Goal: Use online tool/utility: Utilize a website feature to perform a specific function

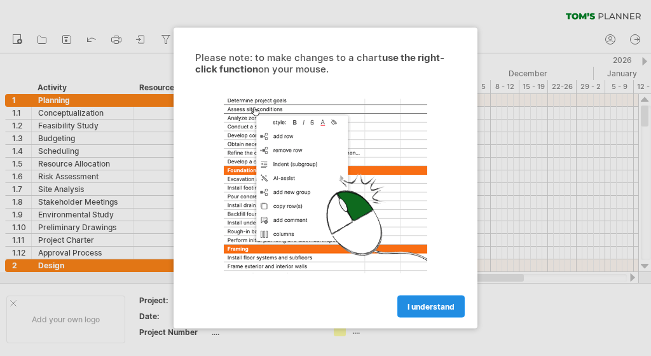
click at [415, 301] on link "I understand" at bounding box center [430, 307] width 67 height 22
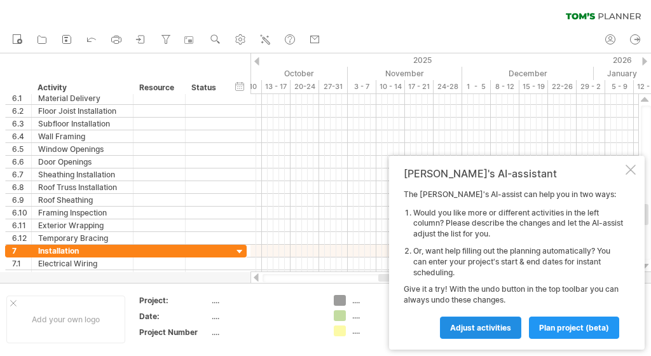
click at [494, 327] on span "Adjust activities" at bounding box center [480, 328] width 61 height 10
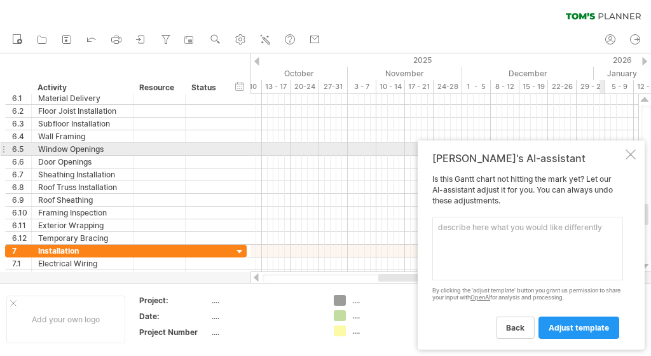
click at [632, 155] on div at bounding box center [631, 154] width 10 height 10
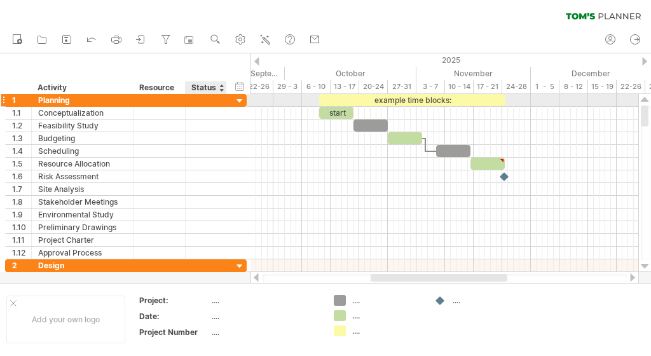
click at [240, 99] on div at bounding box center [240, 101] width 12 height 12
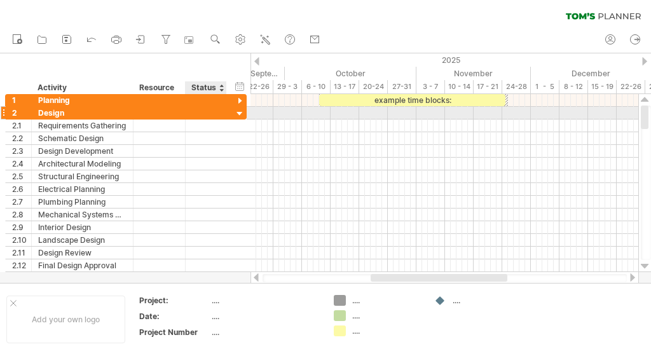
click at [240, 107] on div "2 ****** Design" at bounding box center [126, 113] width 242 height 13
click at [240, 113] on div at bounding box center [240, 114] width 12 height 12
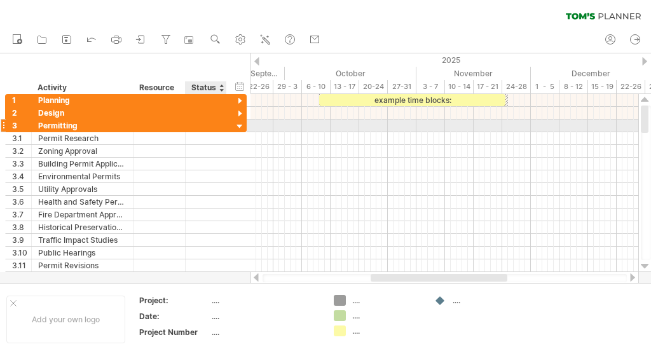
click at [241, 127] on div at bounding box center [240, 127] width 12 height 12
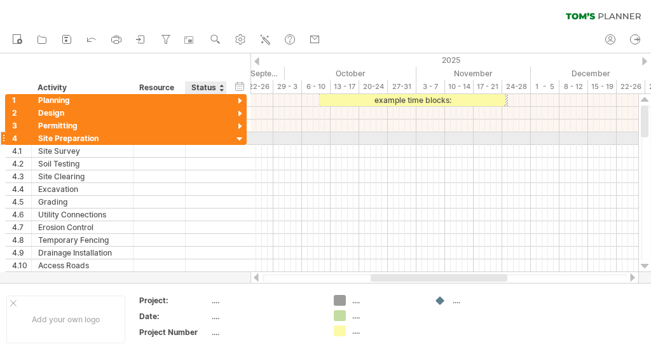
click at [241, 135] on div at bounding box center [240, 140] width 12 height 12
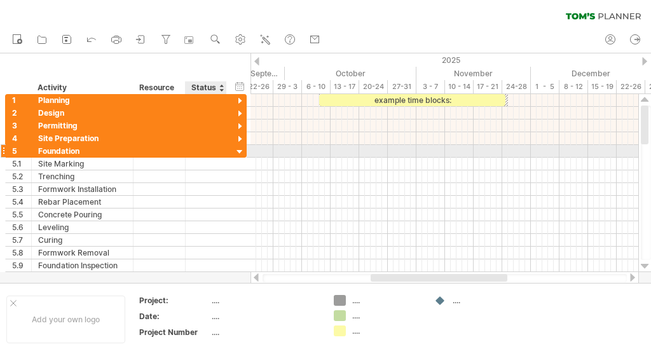
click at [240, 149] on div at bounding box center [240, 152] width 12 height 12
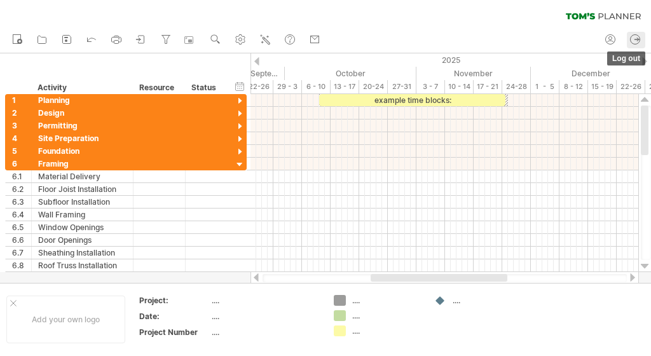
click at [636, 38] on icon at bounding box center [635, 39] width 13 height 13
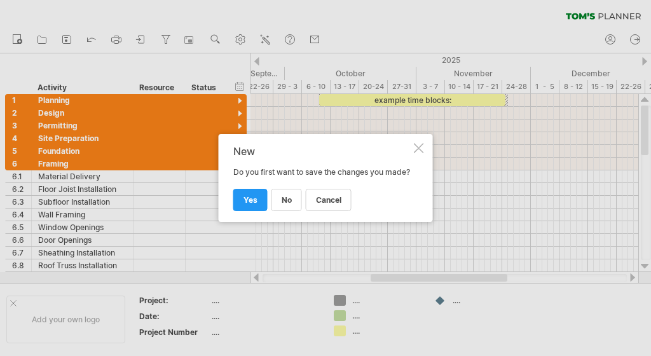
click at [418, 143] on div at bounding box center [419, 148] width 10 height 10
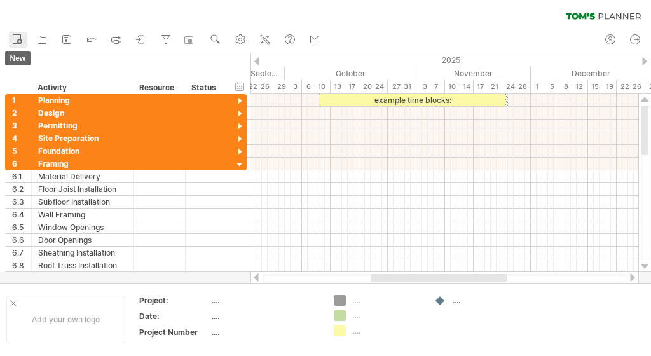
click at [18, 39] on icon at bounding box center [17, 38] width 13 height 13
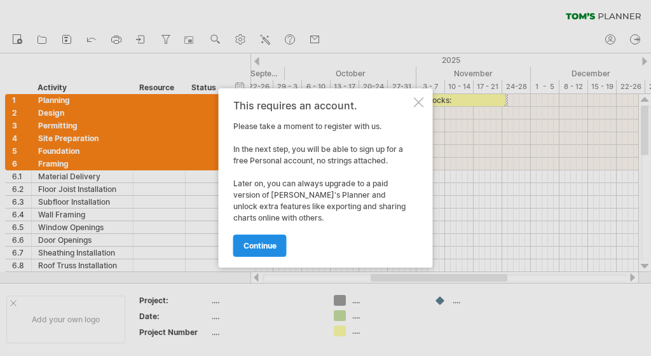
click at [263, 244] on span "continue" at bounding box center [260, 246] width 33 height 10
